Goal: Task Accomplishment & Management: Complete application form

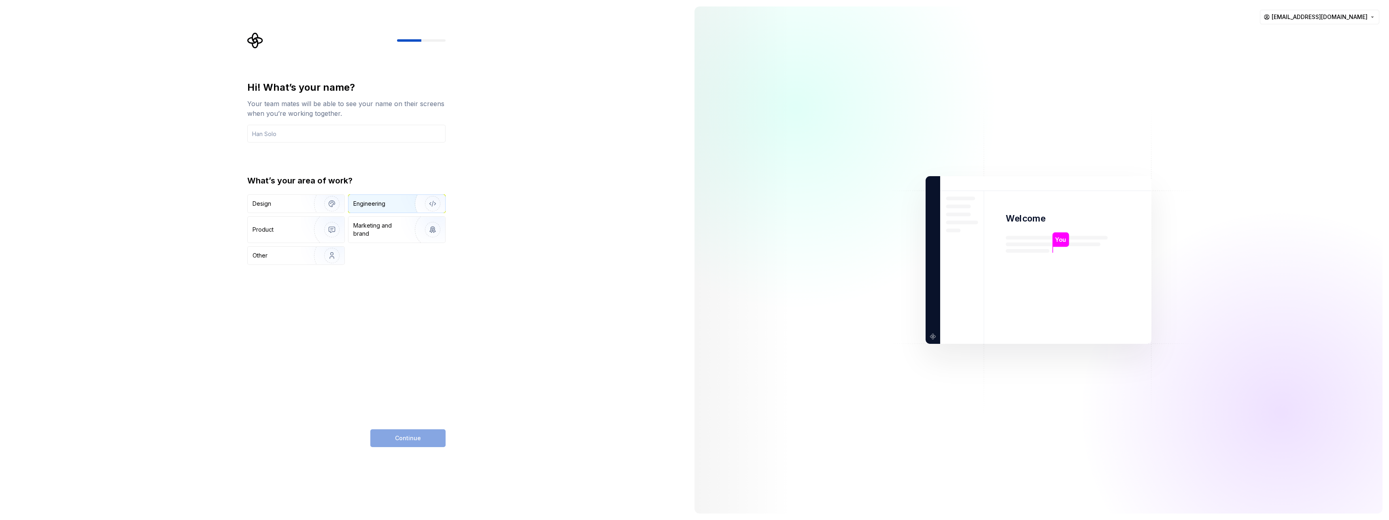
click at [390, 202] on div "Engineering" at bounding box center [385, 204] width 64 height 8
click at [278, 134] on input "text" at bounding box center [346, 134] width 198 height 18
type input "suresh"
click at [419, 434] on span "Continue" at bounding box center [408, 438] width 26 height 8
click at [365, 205] on div "Manager" at bounding box center [365, 204] width 24 height 8
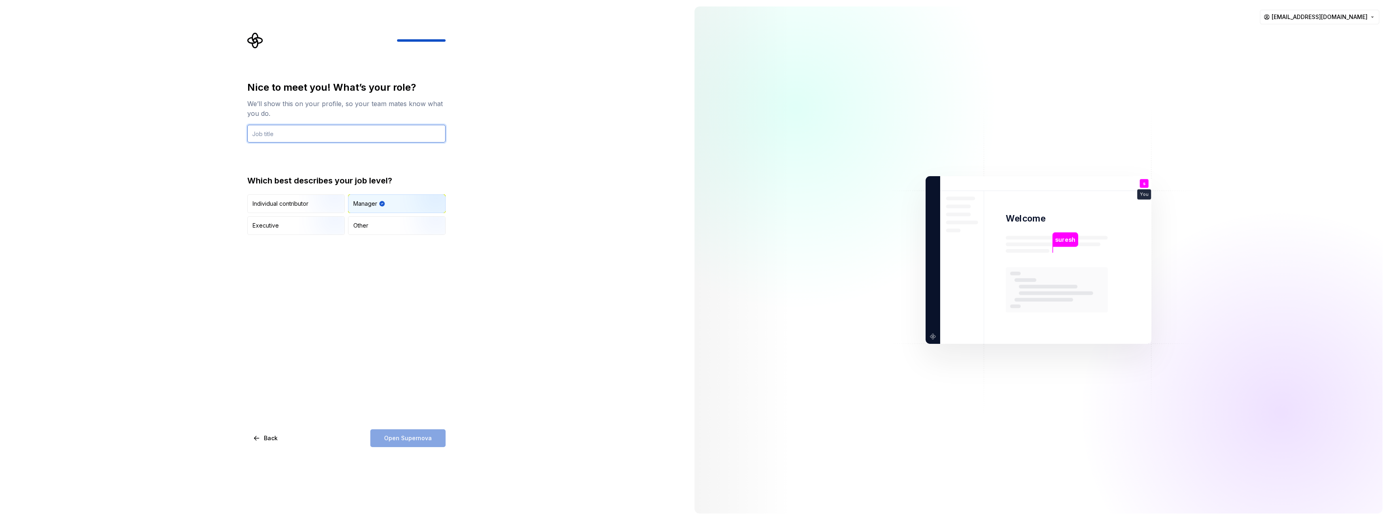
click at [283, 136] on input "text" at bounding box center [346, 134] width 198 height 18
type input "Manager"
click at [412, 435] on span "Open Supernova" at bounding box center [408, 438] width 48 height 8
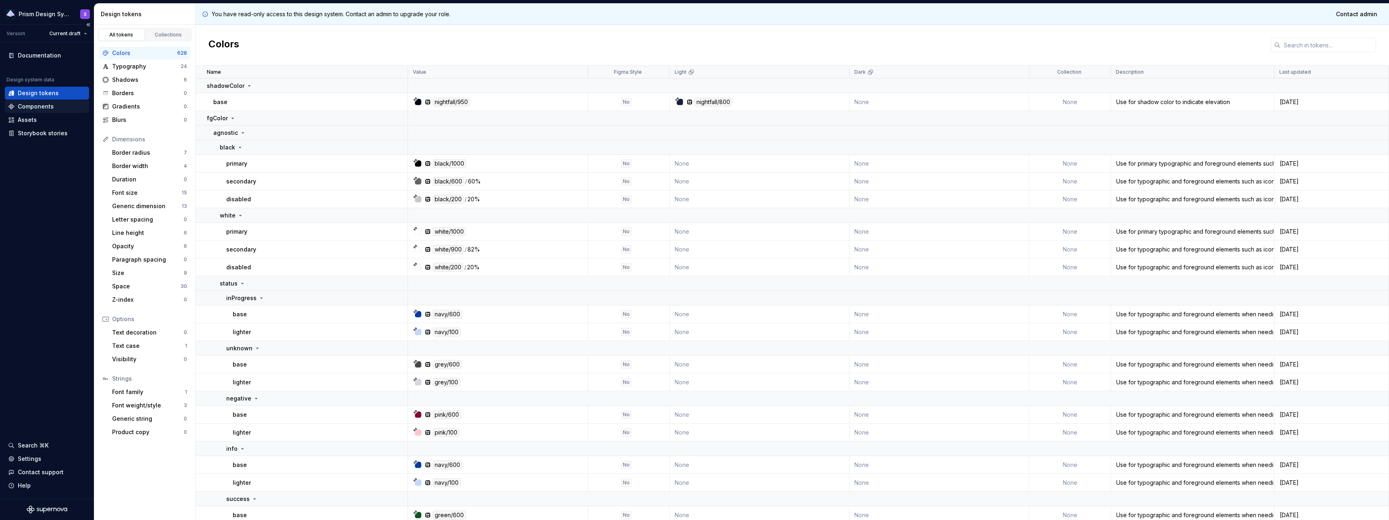
click at [41, 104] on div "Components" at bounding box center [36, 106] width 36 height 8
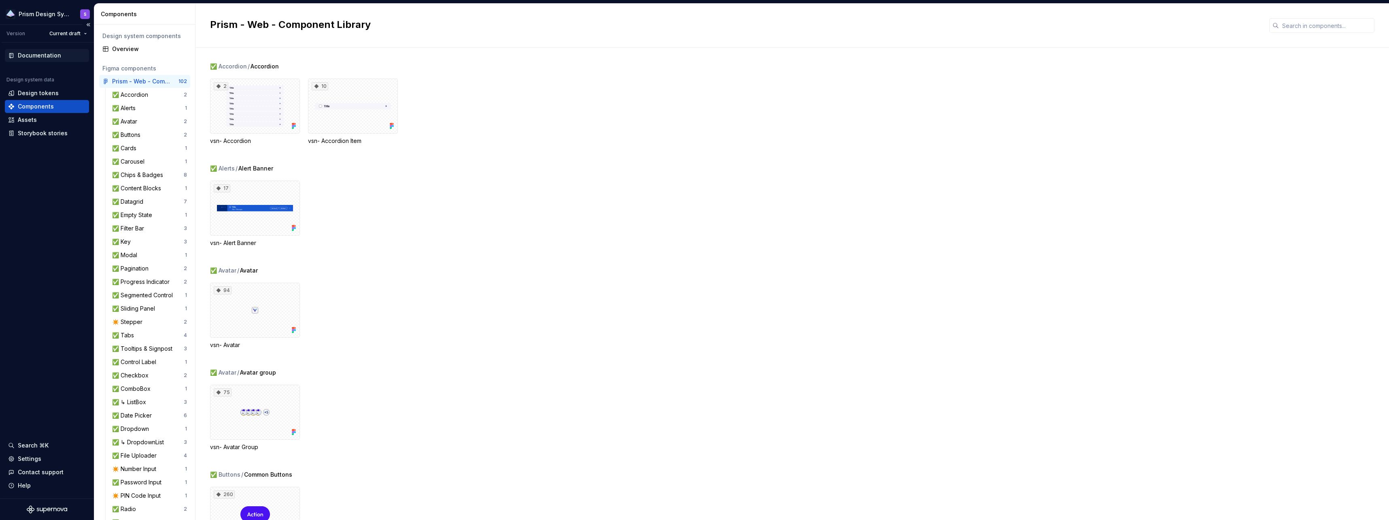
click at [45, 57] on div "Documentation" at bounding box center [39, 55] width 43 height 8
